Goal: Task Accomplishment & Management: Manage account settings

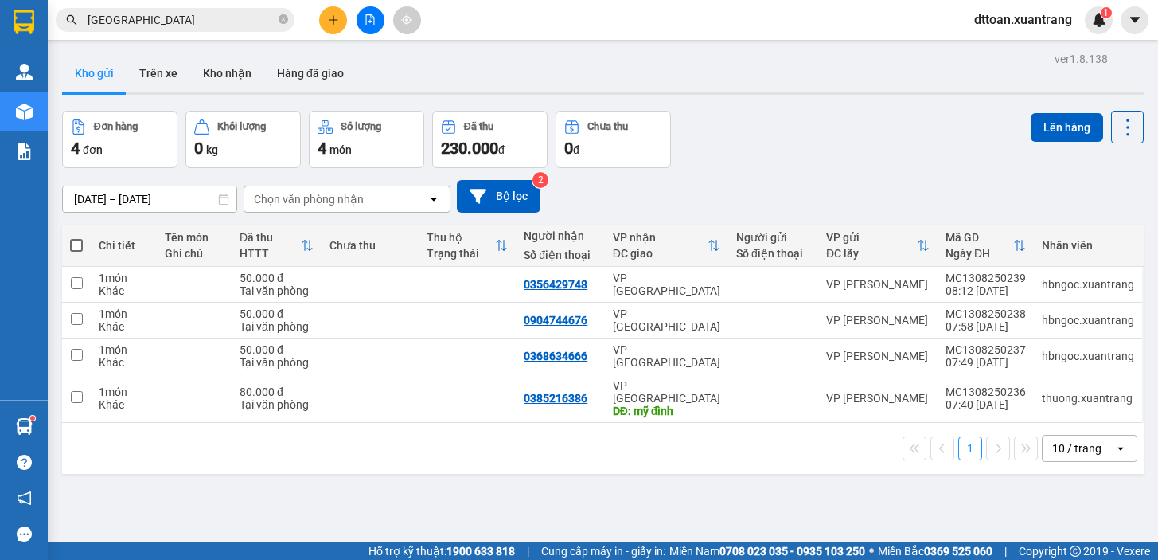
click at [1018, 20] on span "dttoan.xuantrang" at bounding box center [1023, 20] width 123 height 20
click at [1022, 50] on span "Đăng xuất" at bounding box center [1029, 50] width 91 height 18
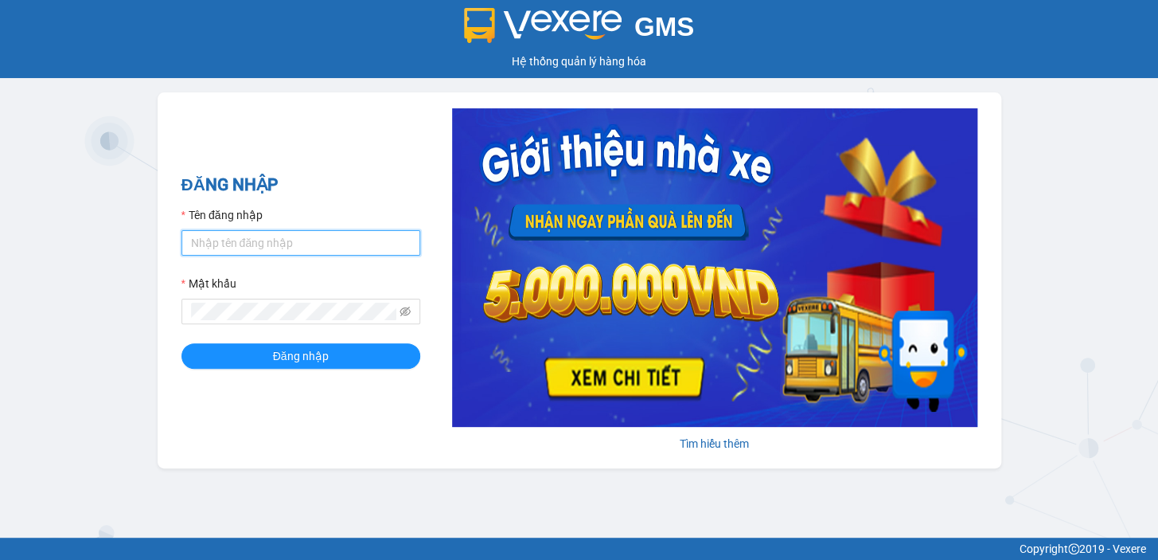
type input "dttoan.xuantrang"
click at [311, 234] on input "dttoan.xuantrang" at bounding box center [301, 242] width 239 height 25
click at [320, 241] on input "dttoan.xuantrang" at bounding box center [301, 242] width 239 height 25
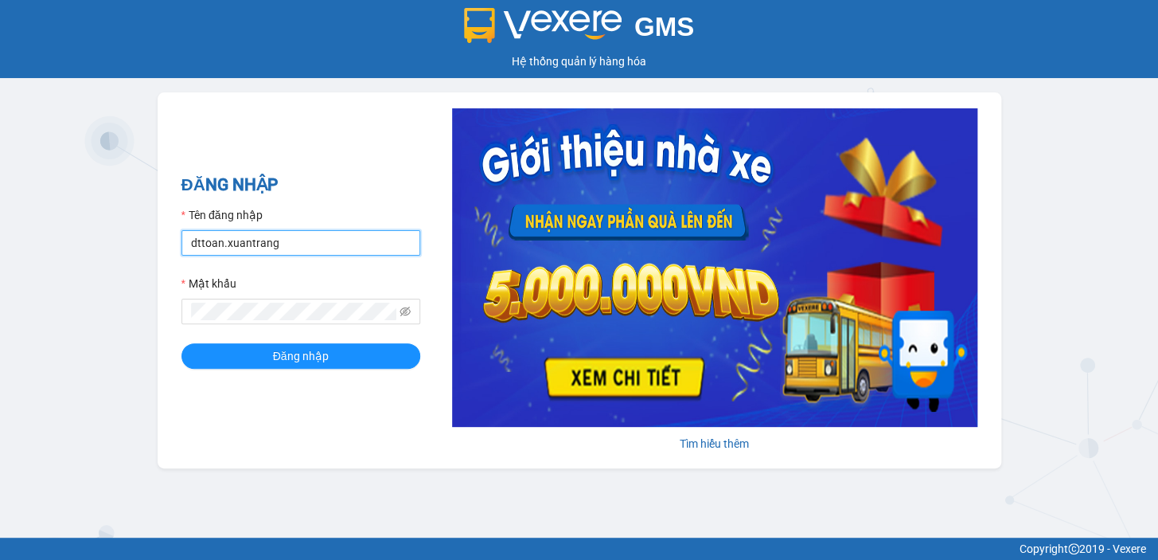
click at [320, 241] on input "dttoan.xuantrang" at bounding box center [301, 242] width 239 height 25
type input "ntnhuyen.xuantrang"
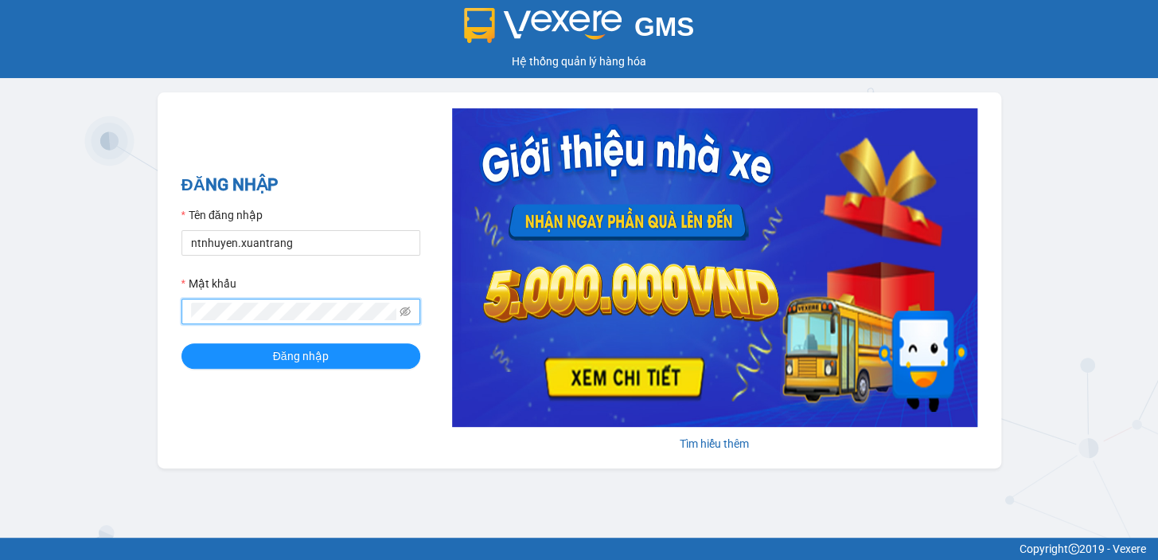
click at [182, 343] on button "Đăng nhập" at bounding box center [301, 355] width 239 height 25
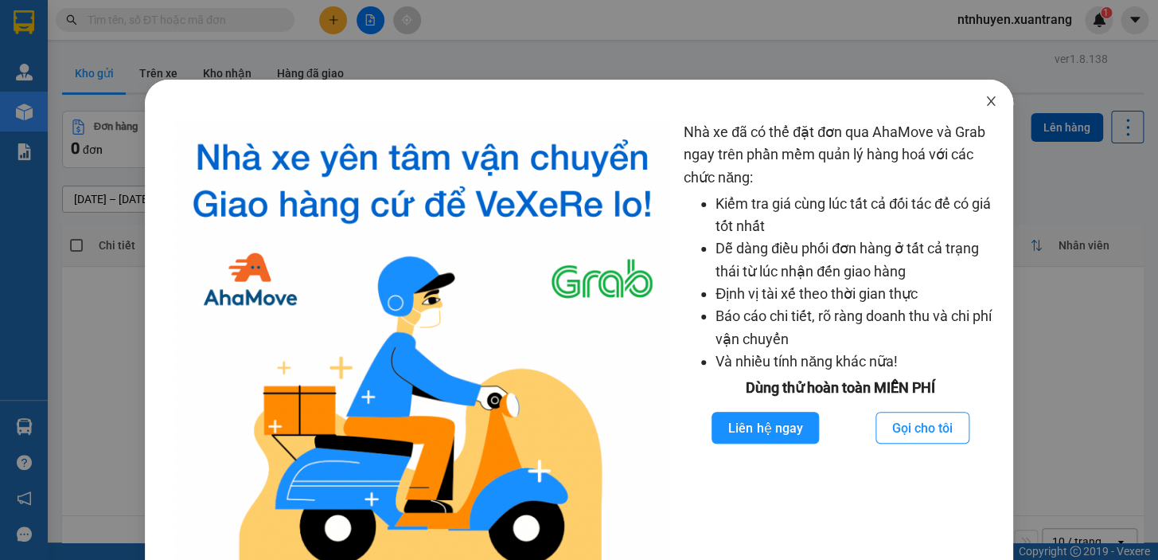
click at [986, 103] on icon "close" at bounding box center [990, 101] width 9 height 10
